Goal: Find specific page/section

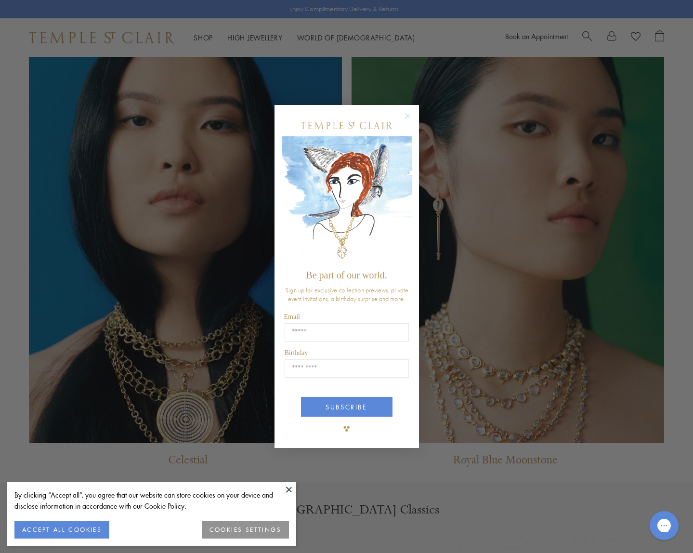
scroll to position [919, 0]
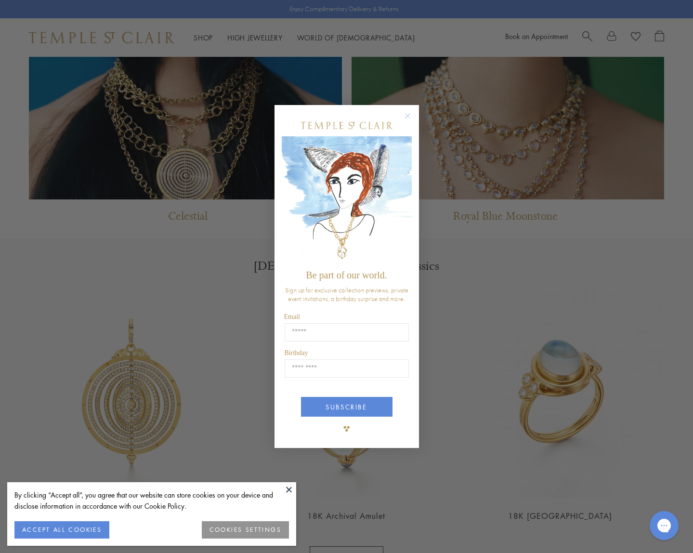
click at [410, 114] on circle "Close dialog" at bounding box center [407, 116] width 12 height 12
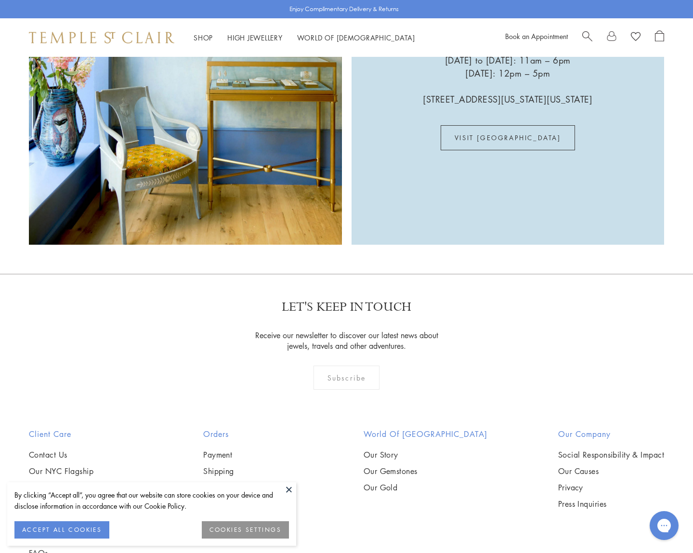
scroll to position [1787, 0]
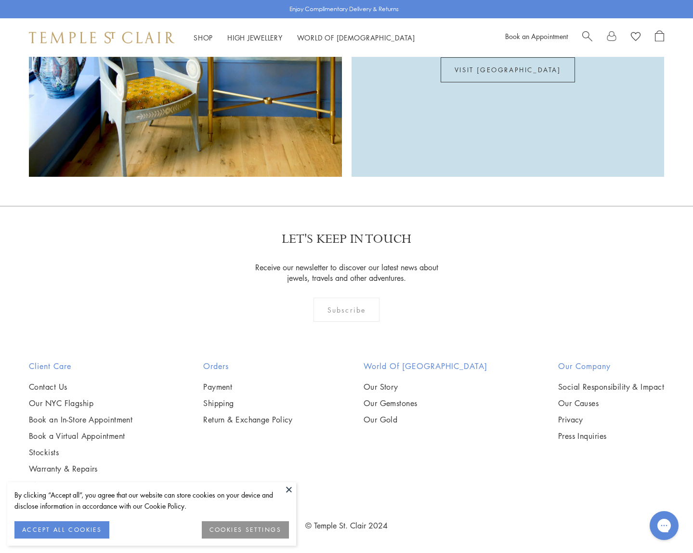
click at [286, 490] on button at bounding box center [289, 489] width 14 height 14
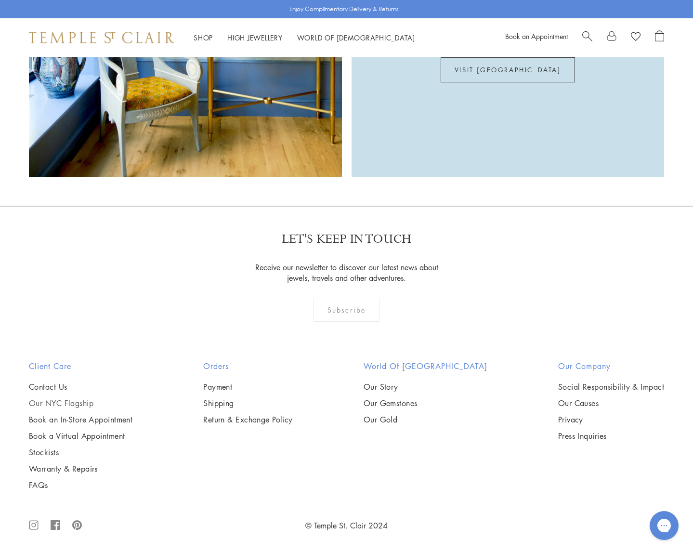
click at [66, 399] on link "Our NYC Flagship" at bounding box center [80, 403] width 103 height 11
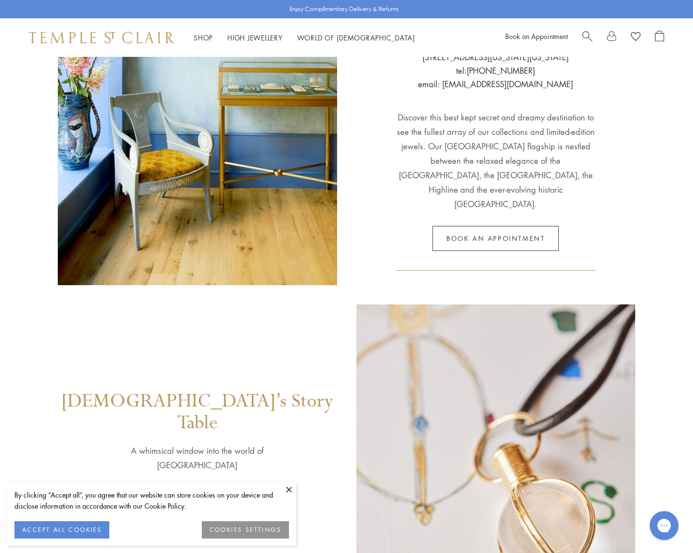
scroll to position [372, 0]
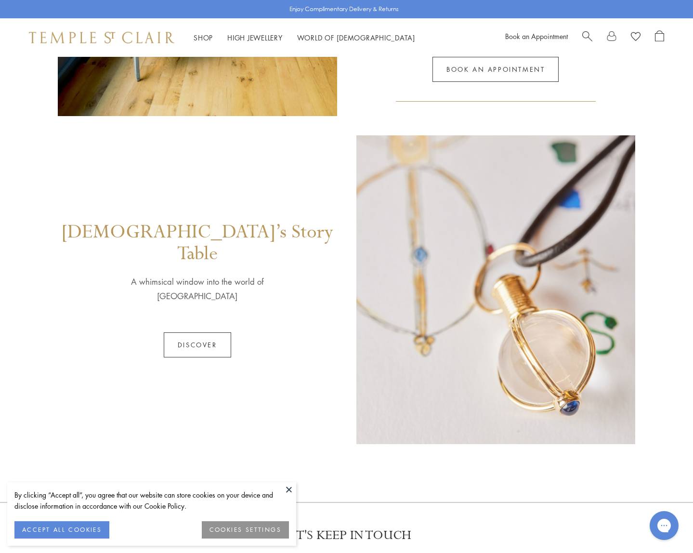
click at [289, 489] on button at bounding box center [289, 489] width 14 height 14
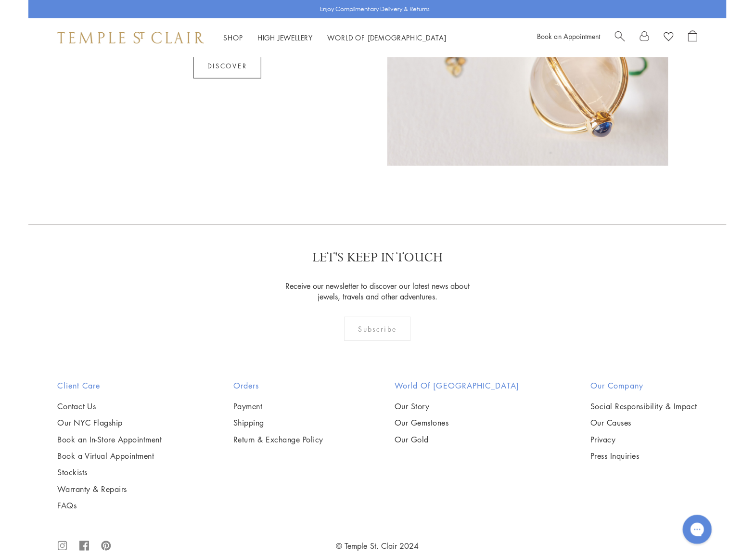
scroll to position [0, 0]
